Goal: Information Seeking & Learning: Learn about a topic

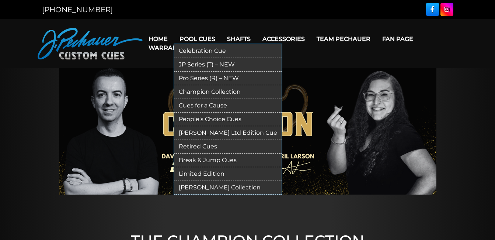
click at [207, 146] on link "Retired Cues" at bounding box center [227, 147] width 107 height 14
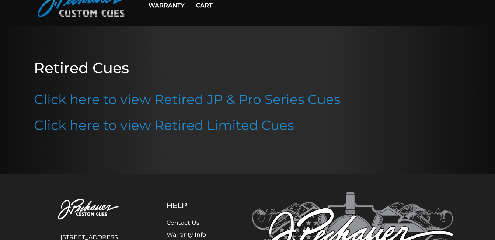
scroll to position [39, 0]
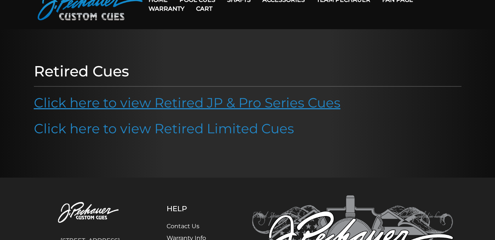
click at [215, 105] on link "Click here to view Retired JP & Pro Series Cues" at bounding box center [187, 102] width 307 height 16
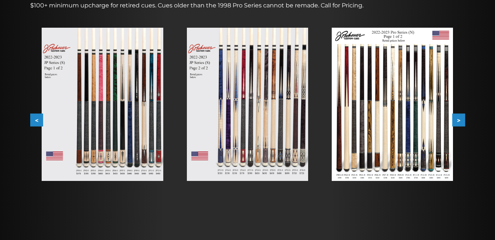
scroll to position [126, 0]
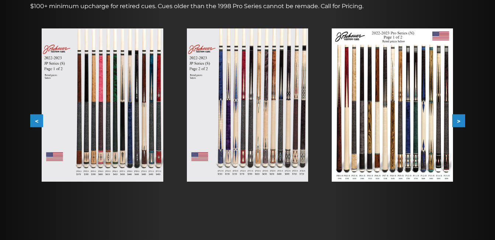
click at [436, 132] on img at bounding box center [392, 104] width 121 height 153
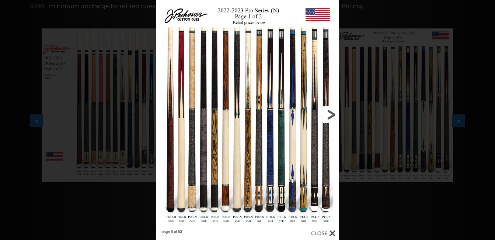
click at [313, 148] on link at bounding box center [297, 114] width 83 height 229
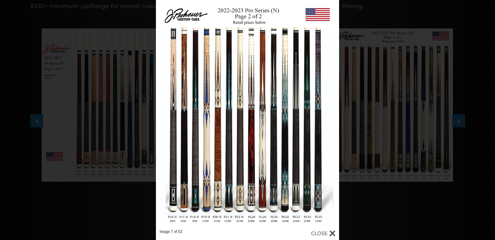
click at [410, 159] on div "Image 7 of 53" at bounding box center [247, 120] width 495 height 240
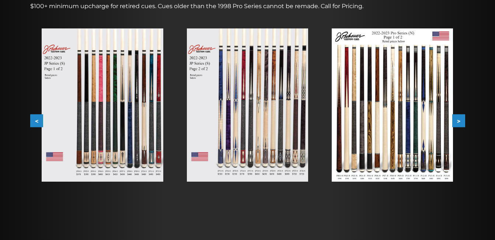
click at [431, 160] on img at bounding box center [392, 104] width 121 height 153
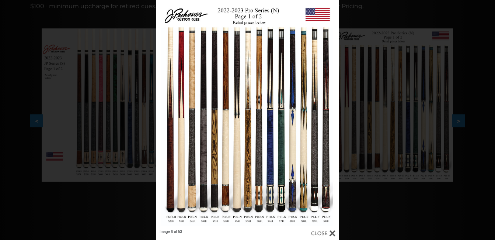
click at [358, 7] on div "Image 6 of 53" at bounding box center [247, 120] width 495 height 240
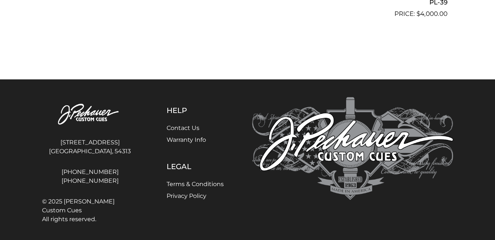
scroll to position [2260, 0]
